Goal: Complete application form: Complete application form

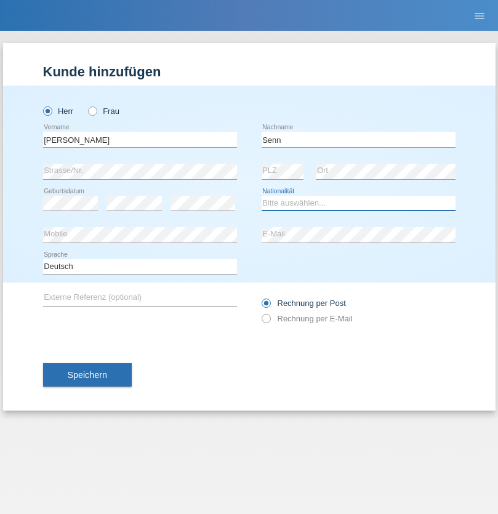
select select "CH"
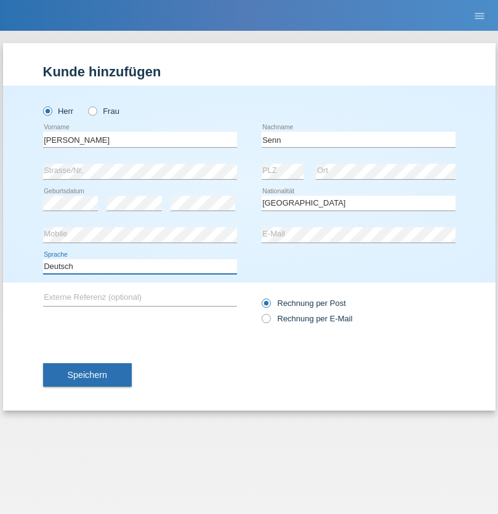
select select "en"
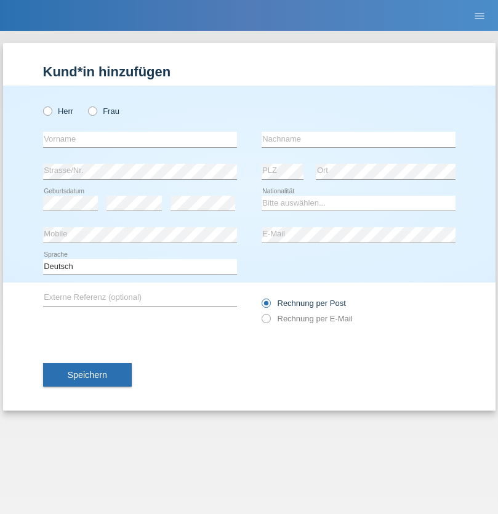
radio input "true"
click at [140, 139] on input "text" at bounding box center [140, 139] width 194 height 15
type input "Marek"
click at [358, 139] on input "text" at bounding box center [359, 139] width 194 height 15
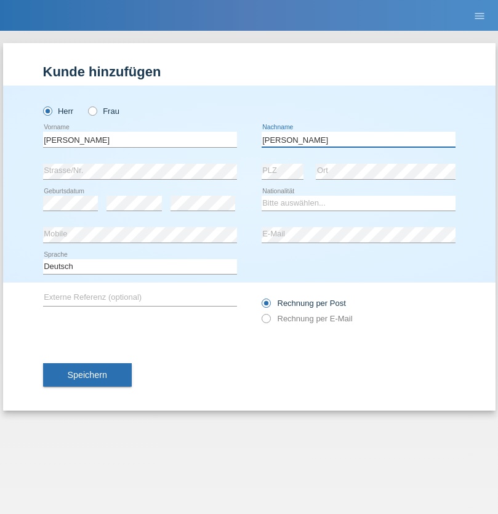
type input "Toczydlowski"
select select "PL"
select select "C"
select select "03"
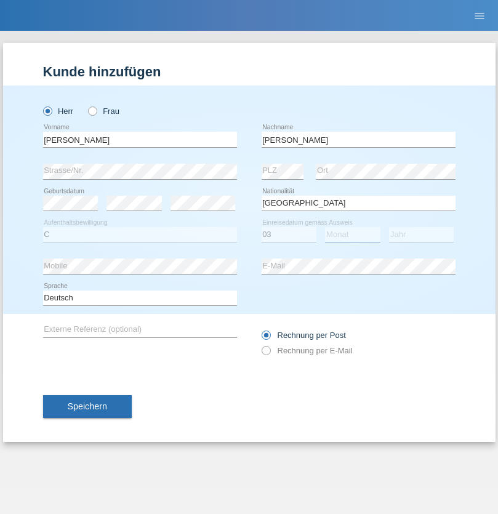
select select "09"
select select "2004"
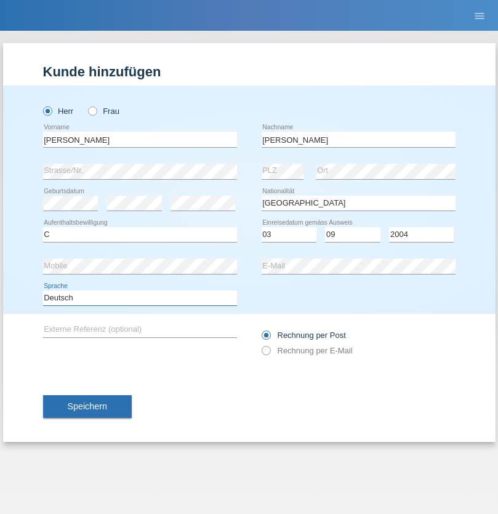
select select "en"
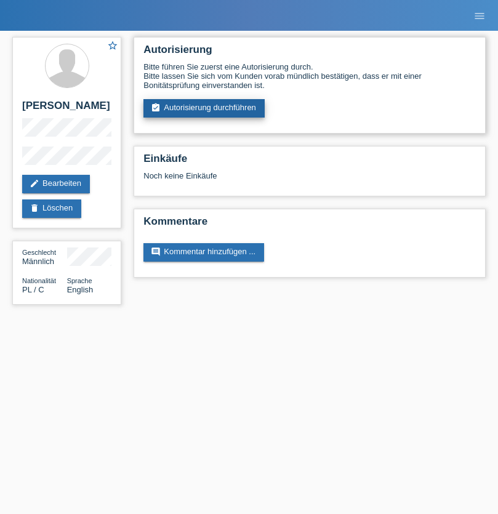
click at [204, 108] on link "assignment_turned_in Autorisierung durchführen" at bounding box center [204, 108] width 121 height 18
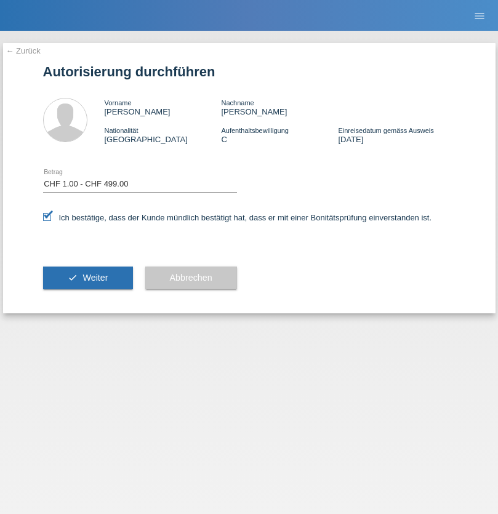
select select "1"
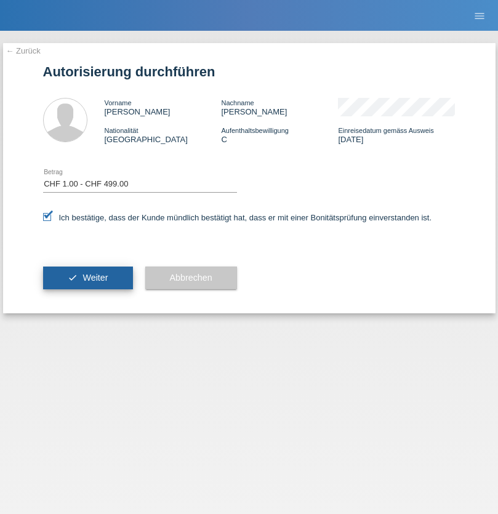
click at [87, 278] on span "Weiter" at bounding box center [95, 278] width 25 height 10
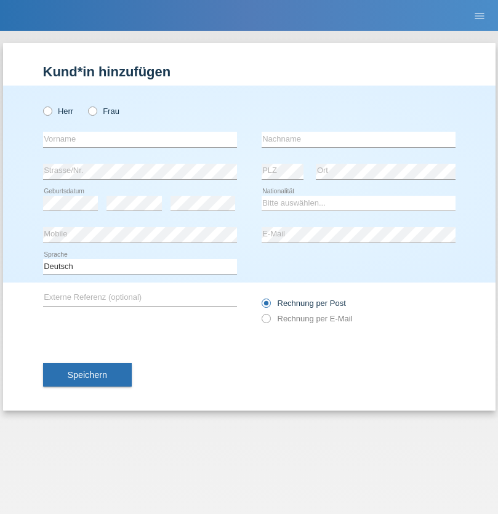
radio input "true"
click at [140, 139] on input "text" at bounding box center [140, 139] width 194 height 15
type input "[PERSON_NAME]"
click at [358, 139] on input "text" at bounding box center [359, 139] width 194 height 15
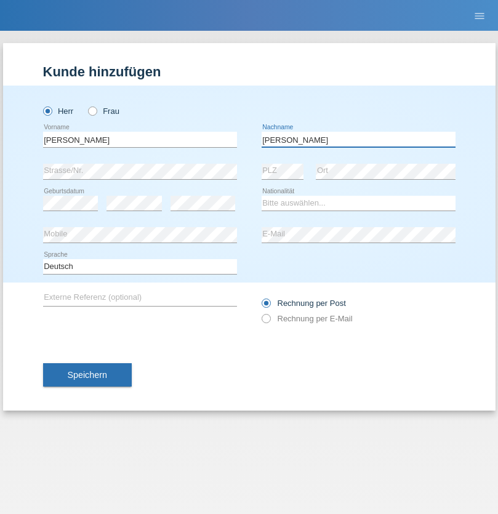
type input "[PERSON_NAME]"
select select "IT"
select select "C"
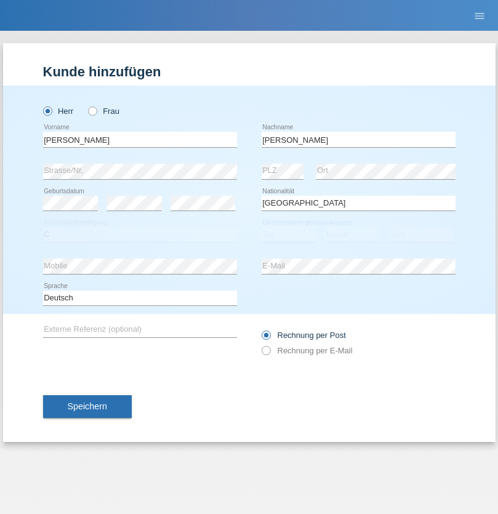
select select "18"
select select "06"
select select "2018"
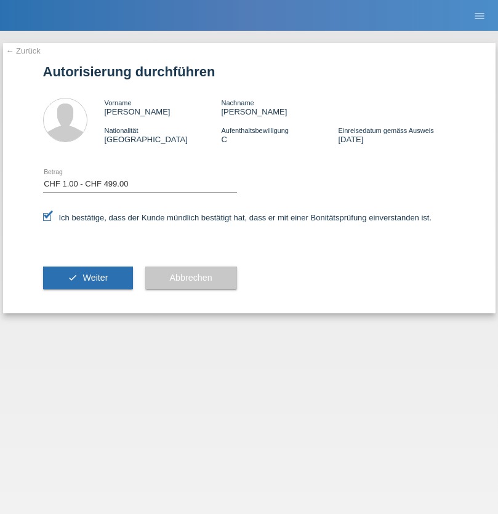
select select "1"
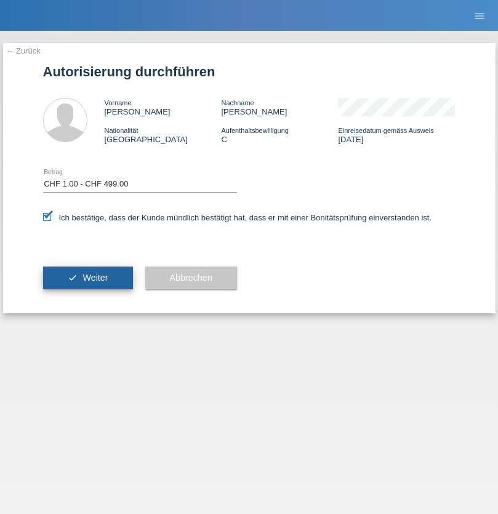
click at [87, 278] on span "Weiter" at bounding box center [95, 278] width 25 height 10
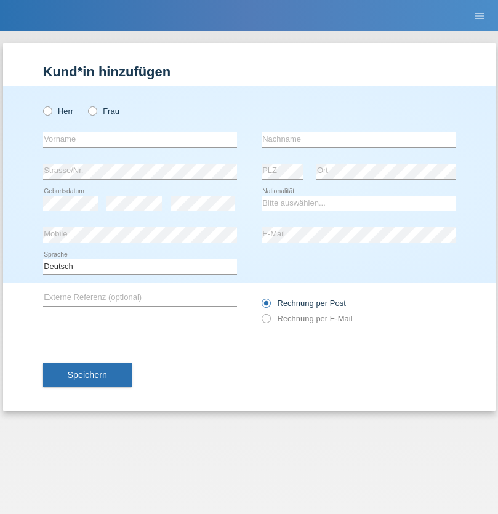
radio input "true"
click at [140, 139] on input "text" at bounding box center [140, 139] width 194 height 15
type input "vitor"
click at [358, 139] on input "text" at bounding box center [359, 139] width 194 height 15
type input "nogueira"
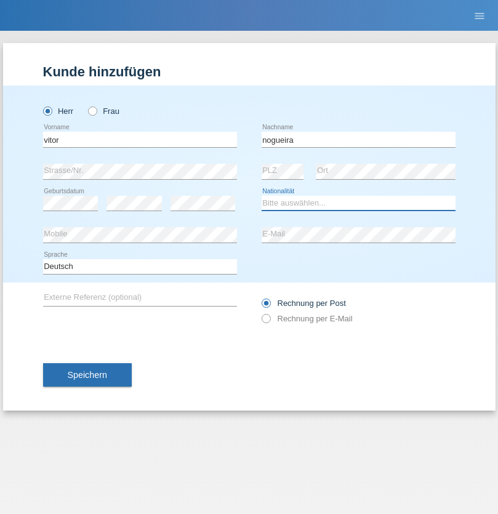
select select "PT"
select select "C"
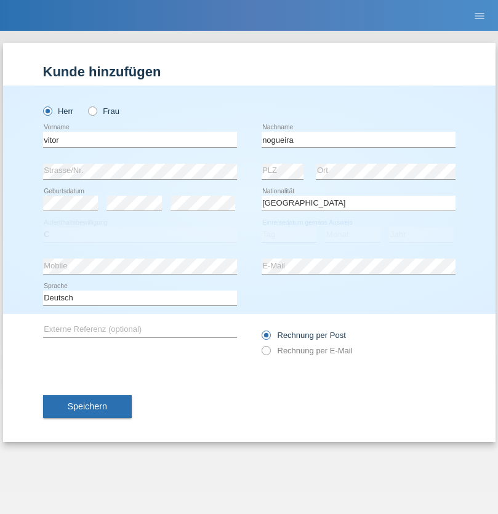
select select "21"
select select "12"
select select "1995"
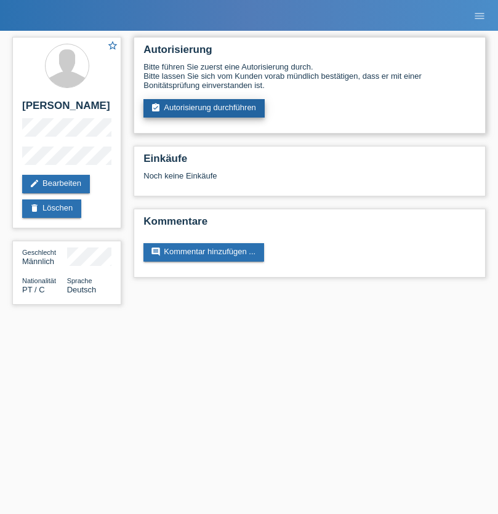
click at [204, 108] on link "assignment_turned_in Autorisierung durchführen" at bounding box center [204, 108] width 121 height 18
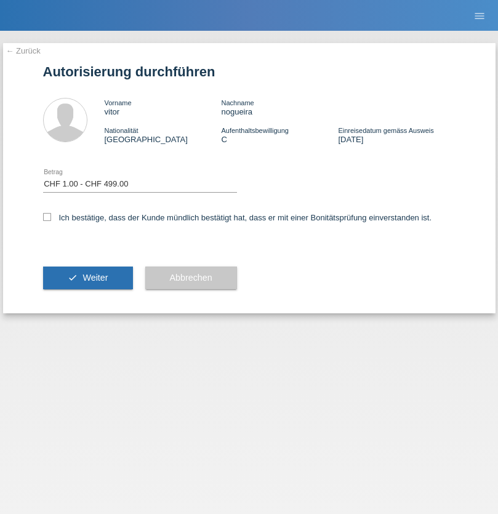
select select "1"
checkbox input "true"
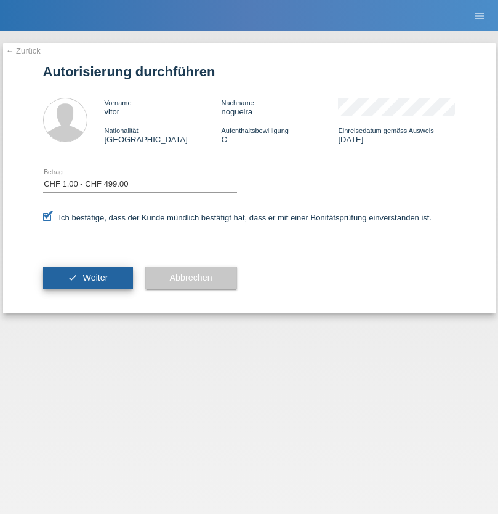
click at [87, 278] on span "Weiter" at bounding box center [95, 278] width 25 height 10
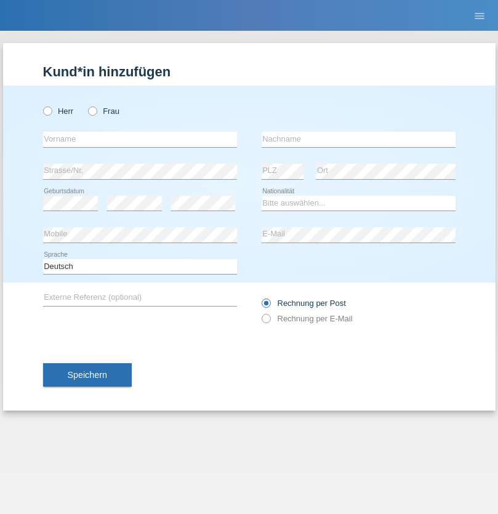
radio input "true"
click at [140, 139] on input "text" at bounding box center [140, 139] width 194 height 15
type input "Virginie"
click at [358, 139] on input "text" at bounding box center [359, 139] width 194 height 15
type input "Tissot"
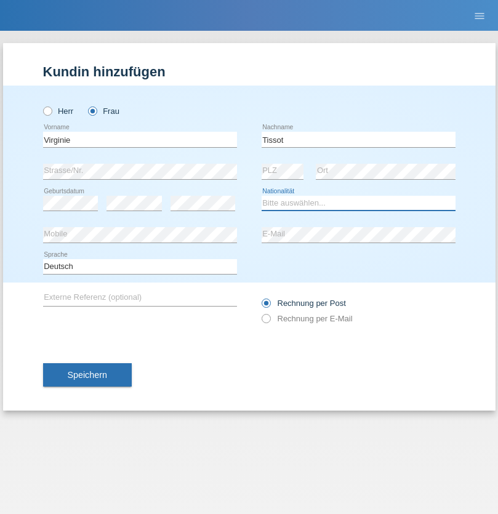
select select "CH"
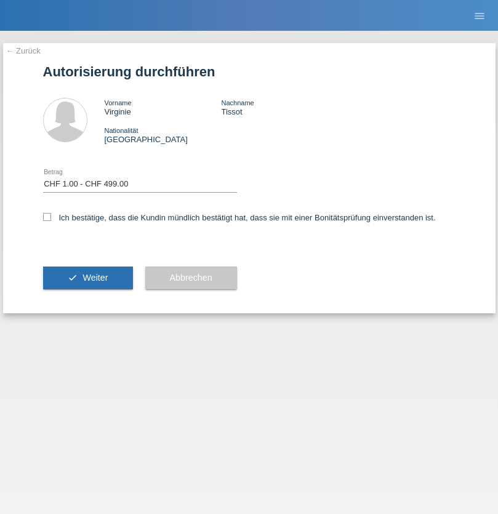
select select "1"
checkbox input "true"
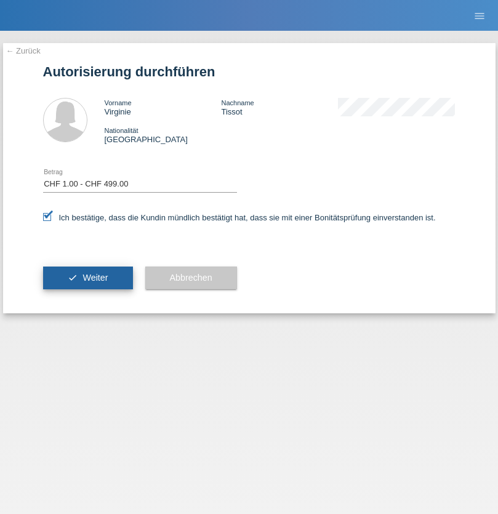
click at [87, 278] on span "Weiter" at bounding box center [95, 278] width 25 height 10
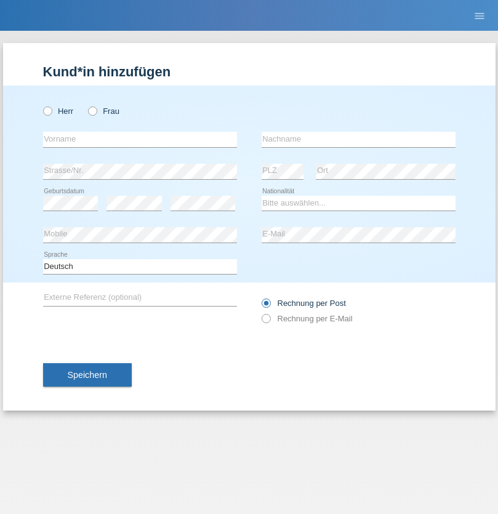
radio input "true"
click at [140, 139] on input "text" at bounding box center [140, 139] width 194 height 15
type input "Mohammad Qais"
click at [358, 139] on input "text" at bounding box center [359, 139] width 194 height 15
type input "Nemani"
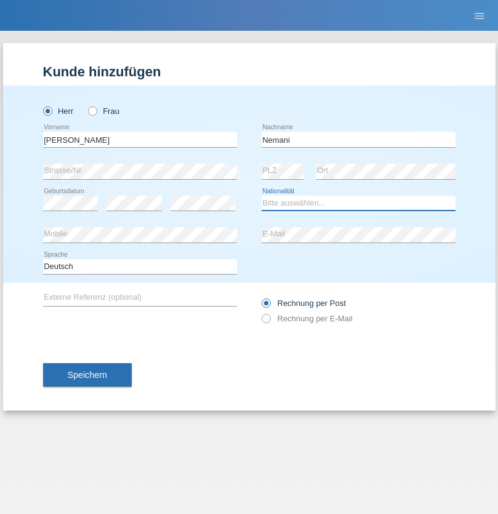
select select "AF"
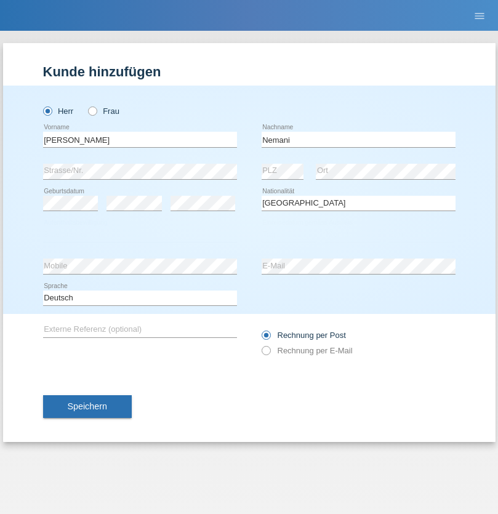
select select "C"
select select "02"
select select "01"
select select "2021"
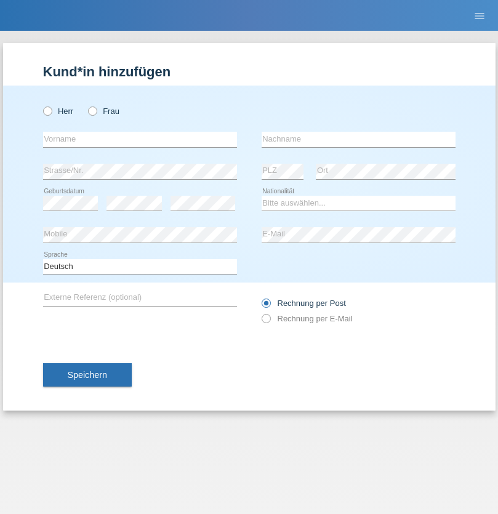
radio input "true"
click at [140, 139] on input "text" at bounding box center [140, 139] width 194 height 15
type input "Besart"
click at [358, 139] on input "text" at bounding box center [359, 139] width 194 height 15
type input "Emiri"
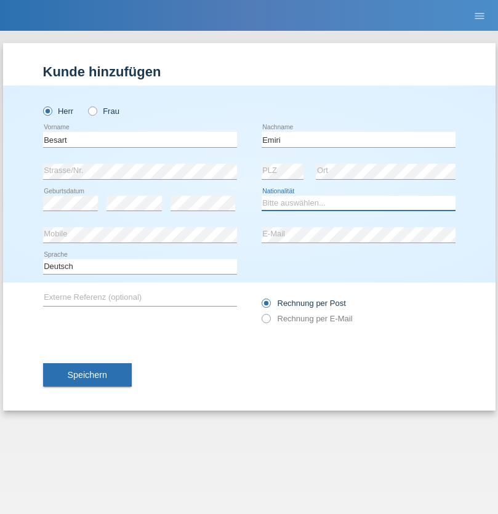
select select "XK"
select select "C"
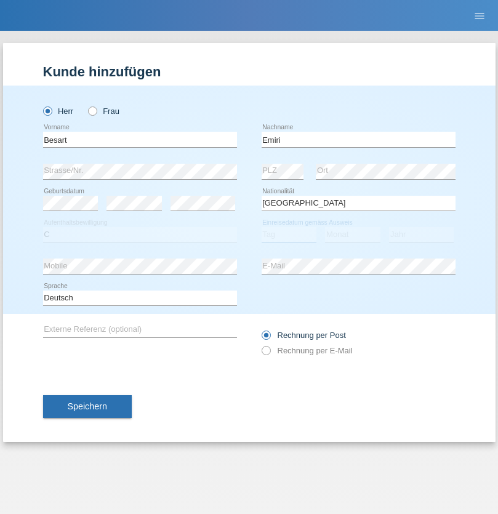
select select "04"
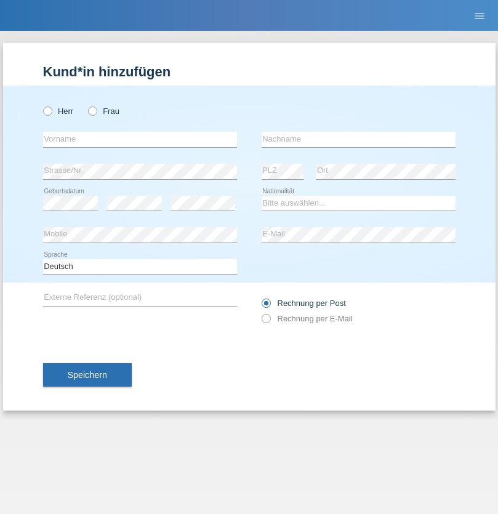
radio input "true"
click at [140, 139] on input "text" at bounding box center [140, 139] width 194 height 15
type input "Camille"
click at [358, 139] on input "text" at bounding box center [359, 139] width 194 height 15
type input "Jacquet"
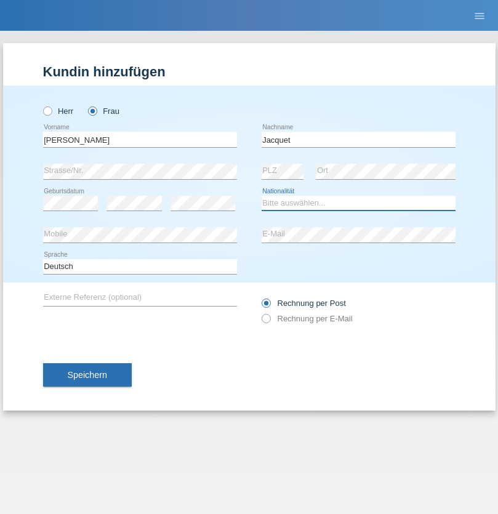
select select "CH"
radio input "true"
select select "DE"
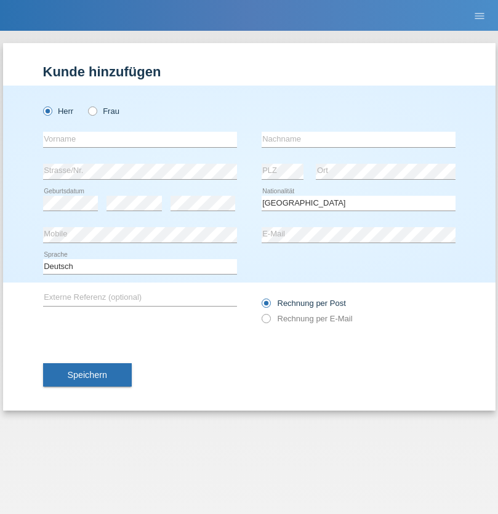
select select "C"
select select "07"
select select "11"
select select "1972"
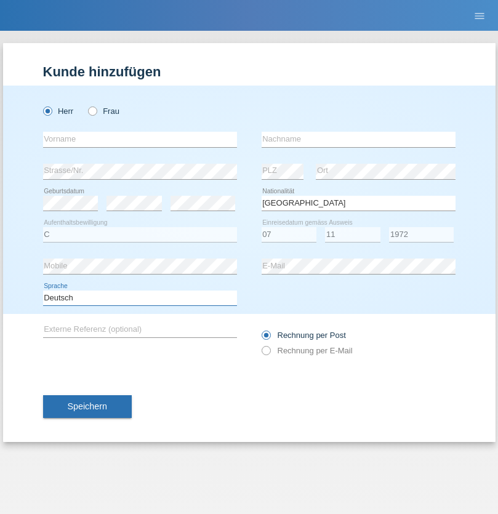
select select "en"
